Goal: Information Seeking & Learning: Check status

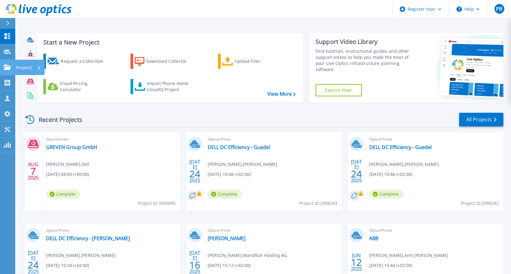
click at [8, 60] on link "Projects Projects" at bounding box center [7, 68] width 15 height 16
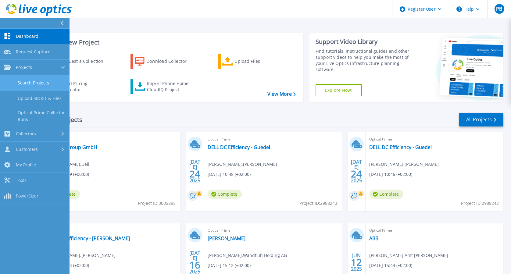
click at [46, 81] on link "Search Projects" at bounding box center [35, 83] width 70 height 16
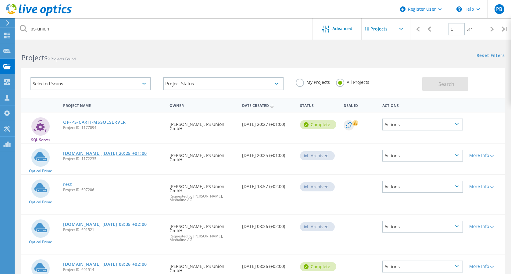
click at [106, 153] on link "ps-esx03.ps-union.de 2020-11-01 20:25 +01:00" at bounding box center [105, 153] width 84 height 4
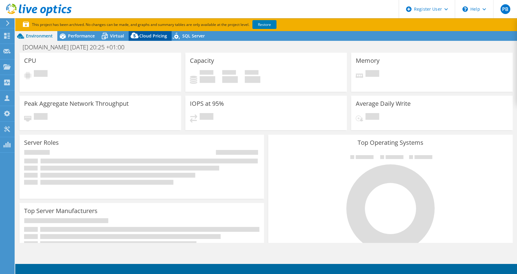
select select "EUFrankfurt"
click at [149, 37] on span "Cloud Pricing" at bounding box center [153, 36] width 28 height 6
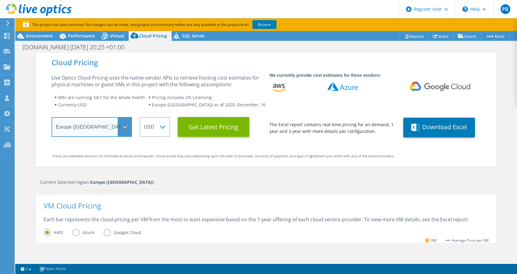
click at [117, 126] on select "Select a Region Asia Pacific (Hong Kong) Asia Pacific (Mumbai) Asia Pacific (Se…" at bounding box center [92, 127] width 80 height 20
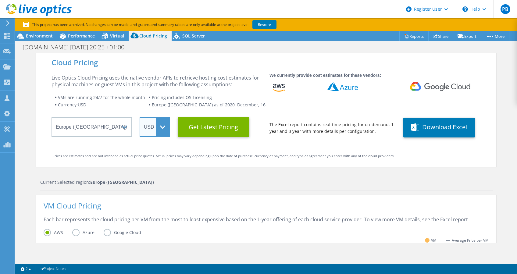
click at [166, 128] on select "ARS AUD BRL CAD CHF CLP CNY DKK EUR GBP HKD HUF INR JPY MXN MYR NOK NZD PEN SEK…" at bounding box center [155, 127] width 30 height 20
select select "EUR"
click at [140, 117] on select "ARS AUD BRL CAD CHF CLP CNY DKK EUR GBP HKD HUF INR JPY MXN MYR NOK NZD PEN SEK…" at bounding box center [155, 127] width 30 height 20
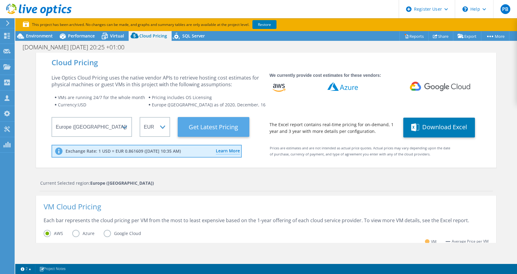
click at [199, 128] on Latest "Get Latest Pricing" at bounding box center [214, 127] width 72 height 20
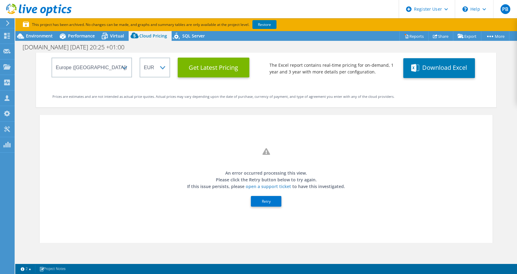
scroll to position [88, 0]
